Goal: Information Seeking & Learning: Compare options

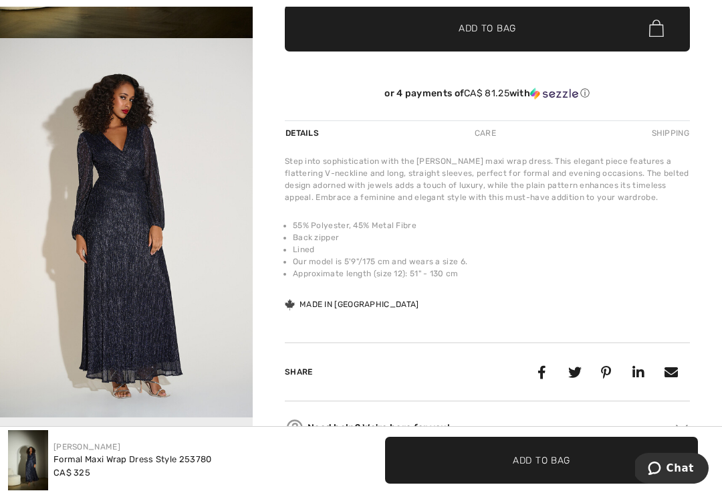
click at [123, 213] on img "2 / 5" at bounding box center [126, 227] width 253 height 379
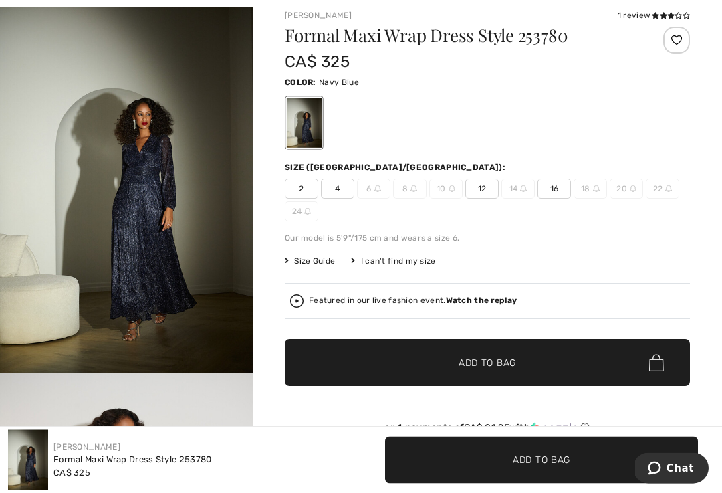
scroll to position [69, 0]
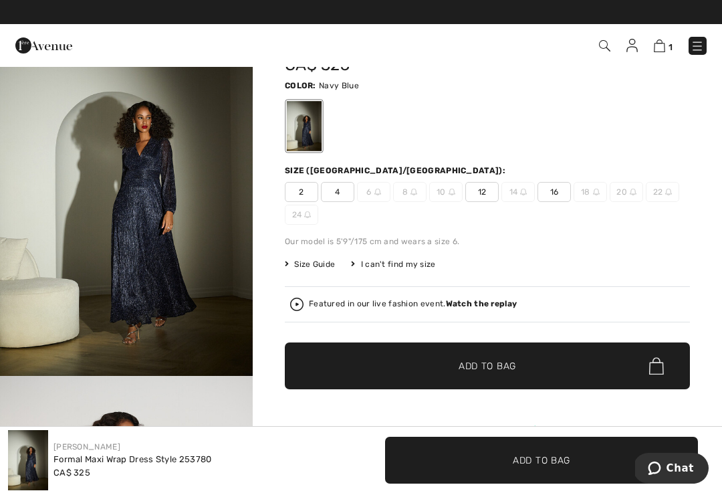
click at [168, 218] on img "1 / 5" at bounding box center [126, 186] width 253 height 379
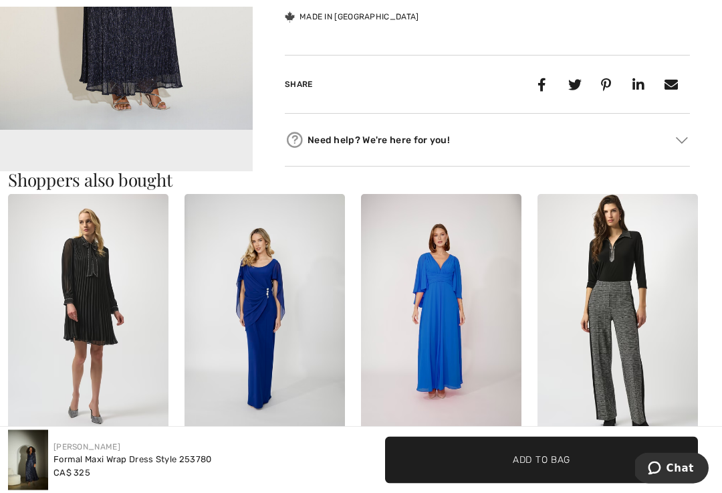
scroll to position [694, 0]
click at [488, 330] on img at bounding box center [441, 314] width 160 height 241
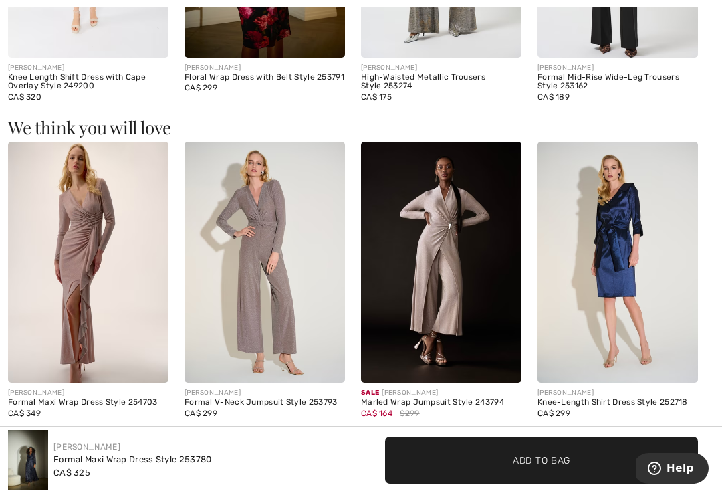
scroll to position [1072, 0]
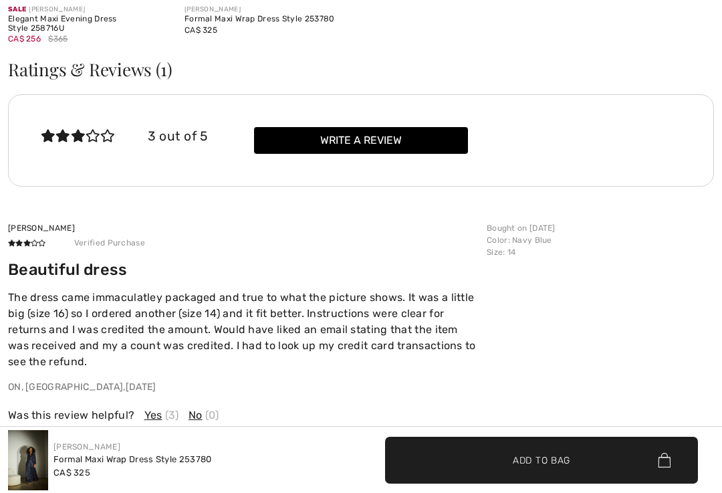
checkbox input "true"
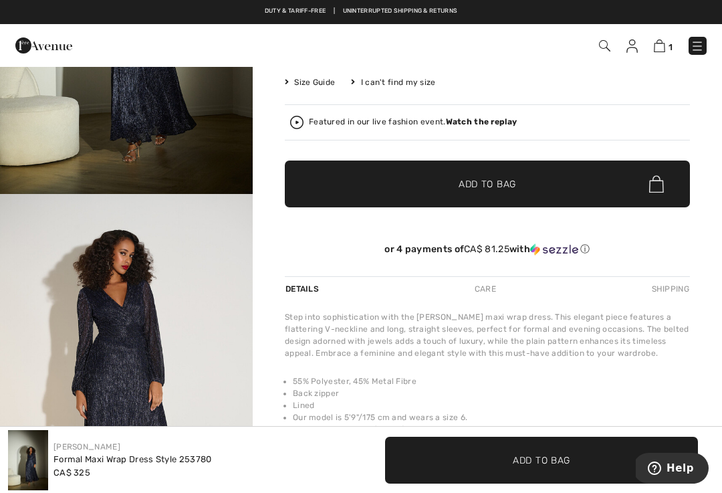
scroll to position [250, 0]
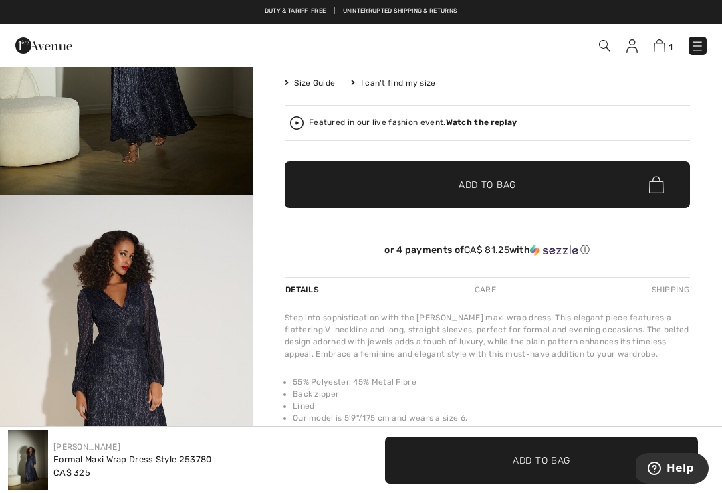
click at [661, 46] on img at bounding box center [659, 45] width 11 height 13
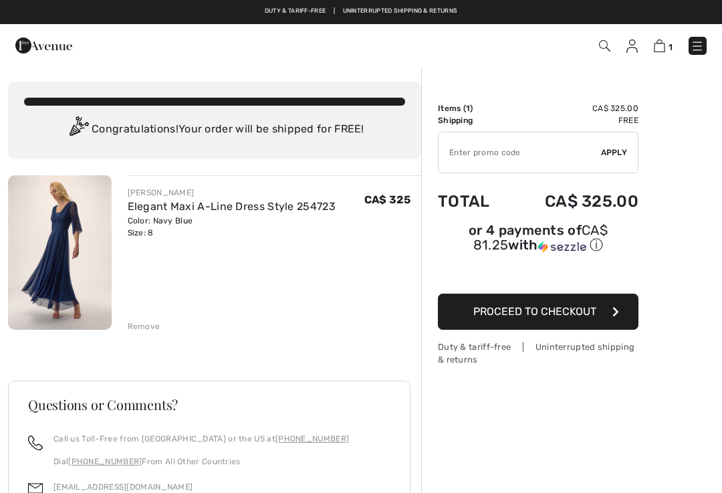
click at [162, 211] on link "Elegant Maxi A-Line Dress Style 254723" at bounding box center [232, 206] width 208 height 13
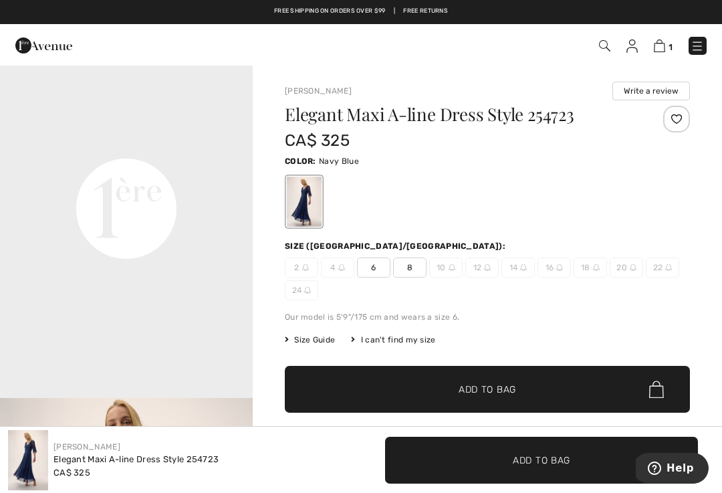
scroll to position [803, 0]
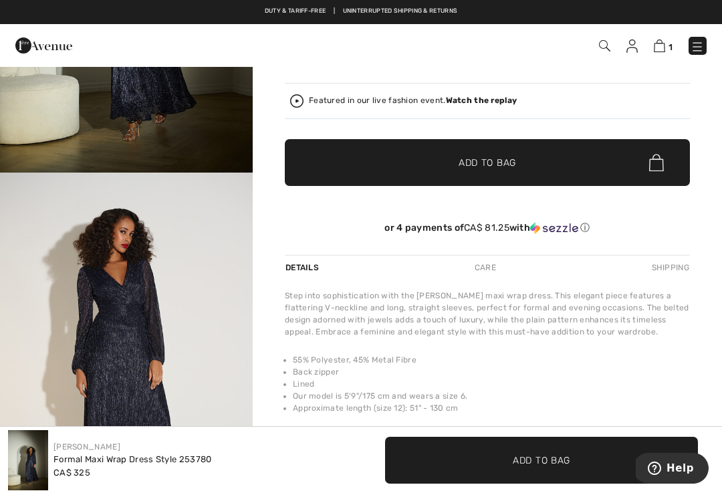
click at [124, 327] on img "2 / 5" at bounding box center [126, 361] width 253 height 379
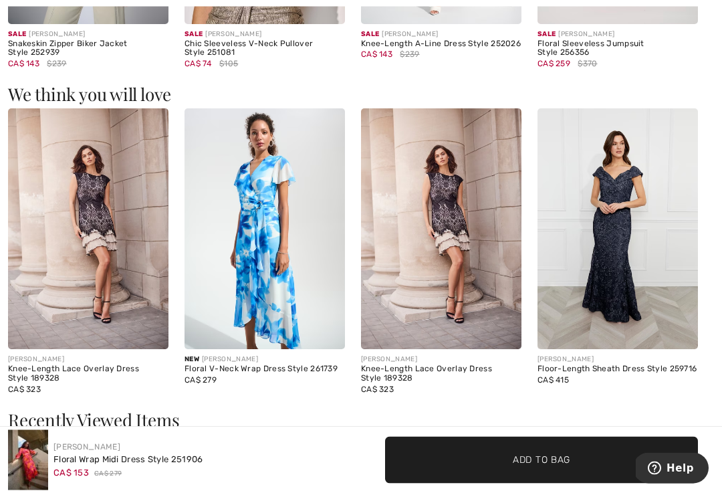
scroll to position [1101, 0]
click at [265, 240] on img at bounding box center [265, 228] width 160 height 241
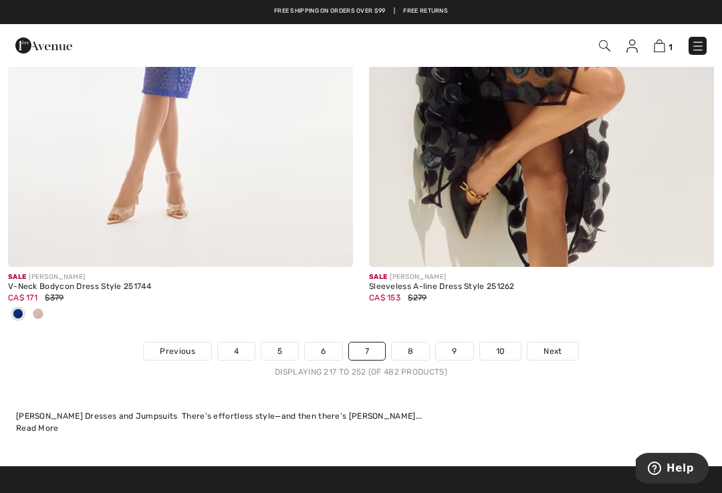
scroll to position [10668, 0]
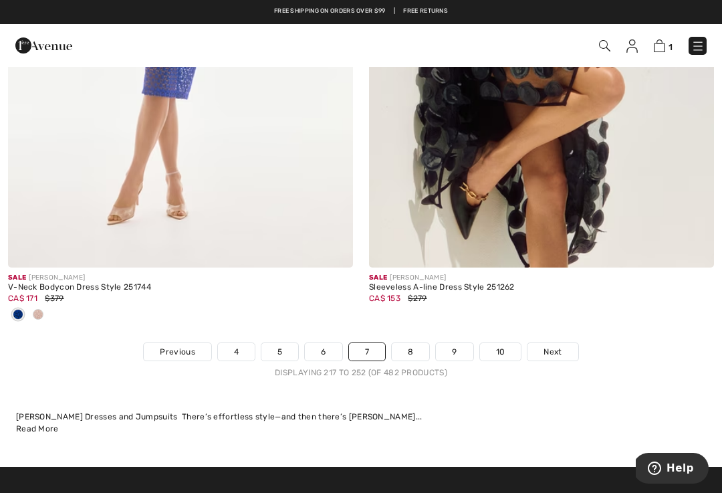
click at [239, 343] on link "4" at bounding box center [236, 351] width 37 height 17
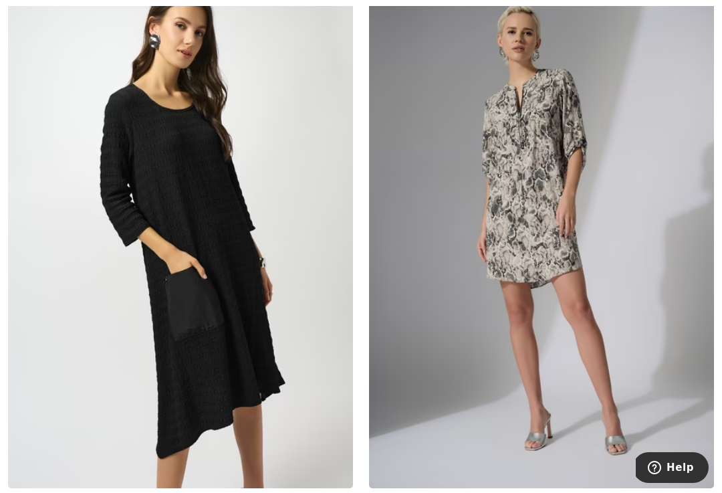
scroll to position [3048, 0]
